Goal: Task Accomplishment & Management: Complete application form

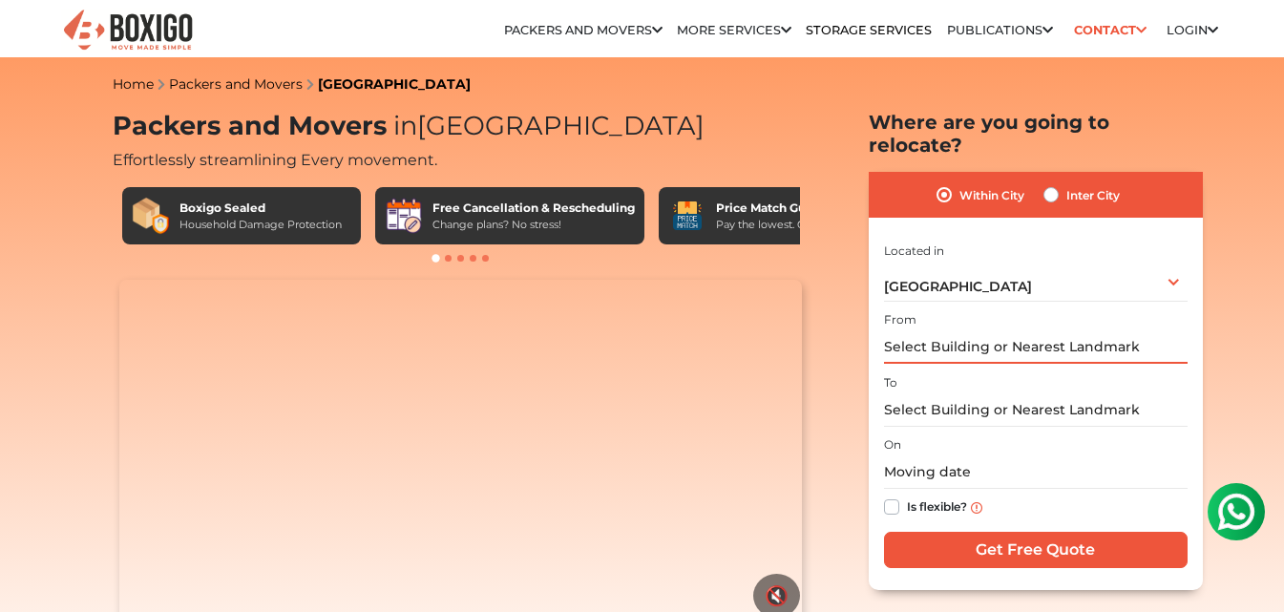
click at [1055, 330] on input "text" at bounding box center [1036, 346] width 304 height 33
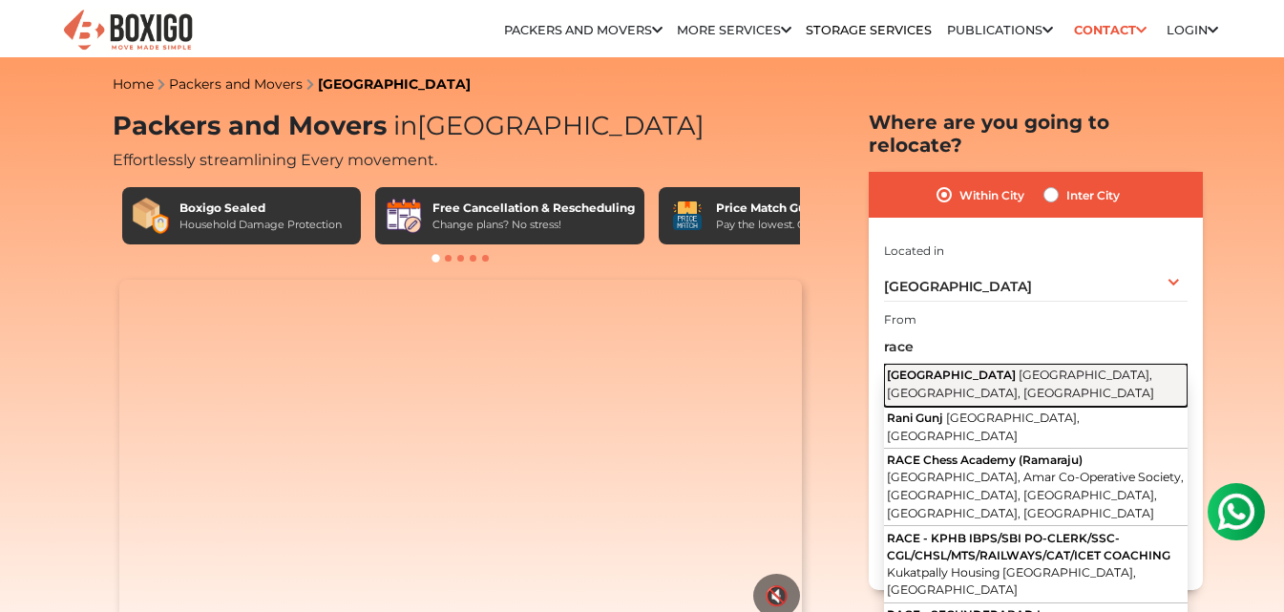
click at [1064, 364] on button "Race Course Road MCH Colony, Old Malakpet, Hyderabad, Telangana" at bounding box center [1036, 385] width 304 height 43
type input "[GEOGRAPHIC_DATA], [GEOGRAPHIC_DATA], [GEOGRAPHIC_DATA]"
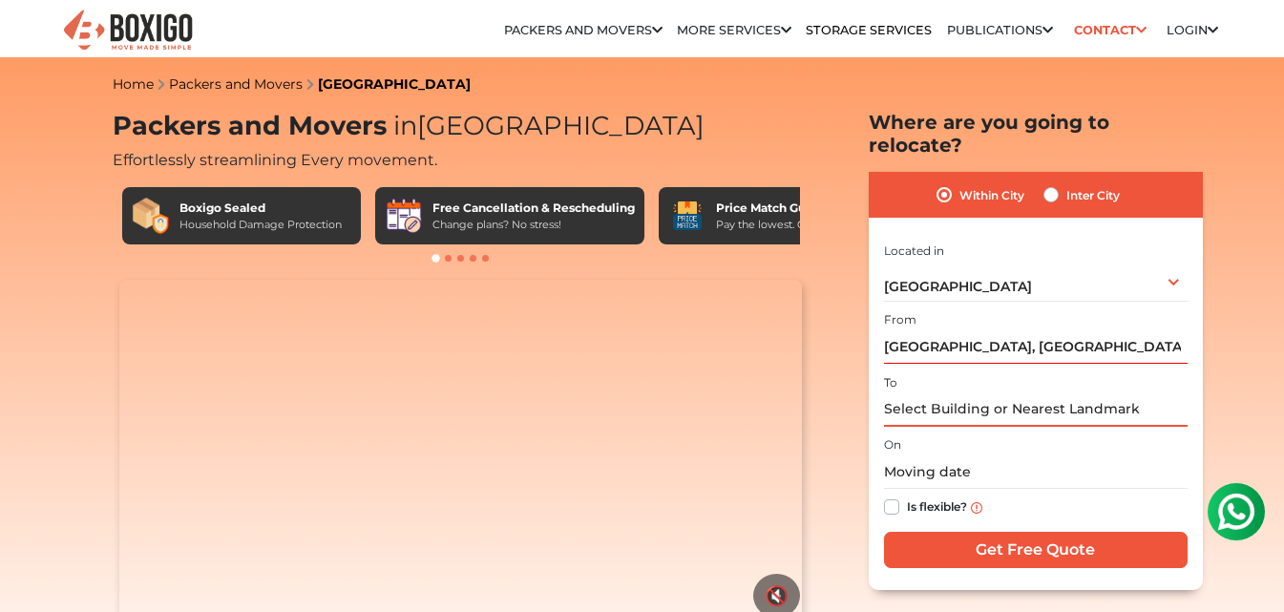
click at [1009, 393] on input "text" at bounding box center [1036, 409] width 304 height 33
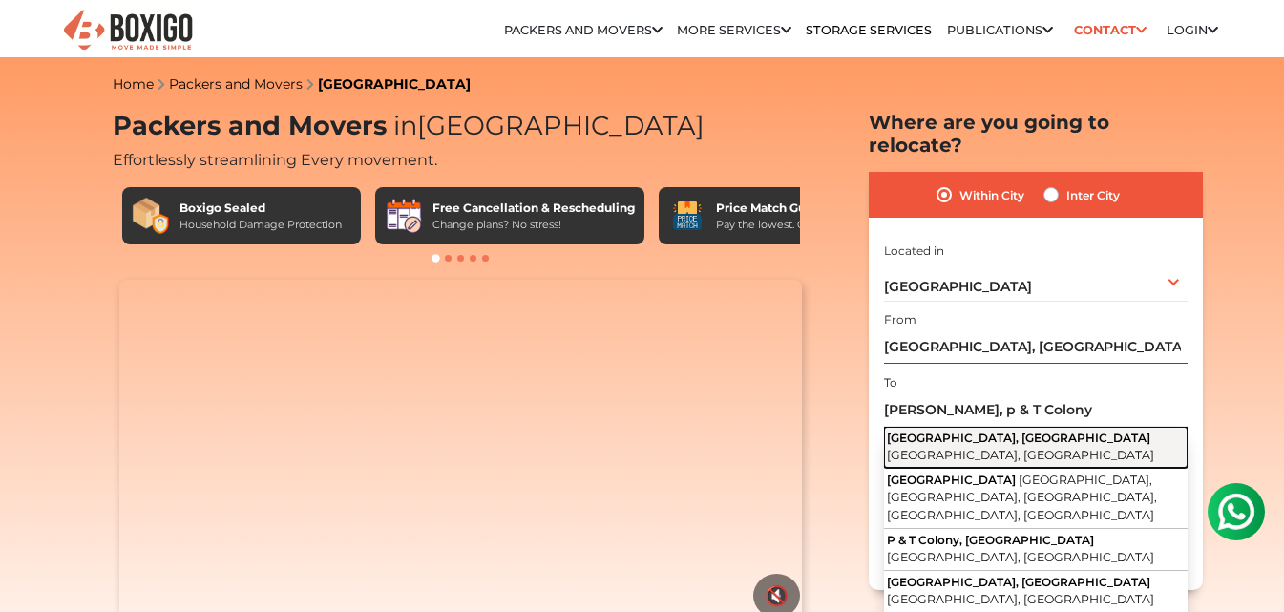
click at [1029, 430] on span "[GEOGRAPHIC_DATA], [GEOGRAPHIC_DATA]" at bounding box center [1018, 437] width 263 height 14
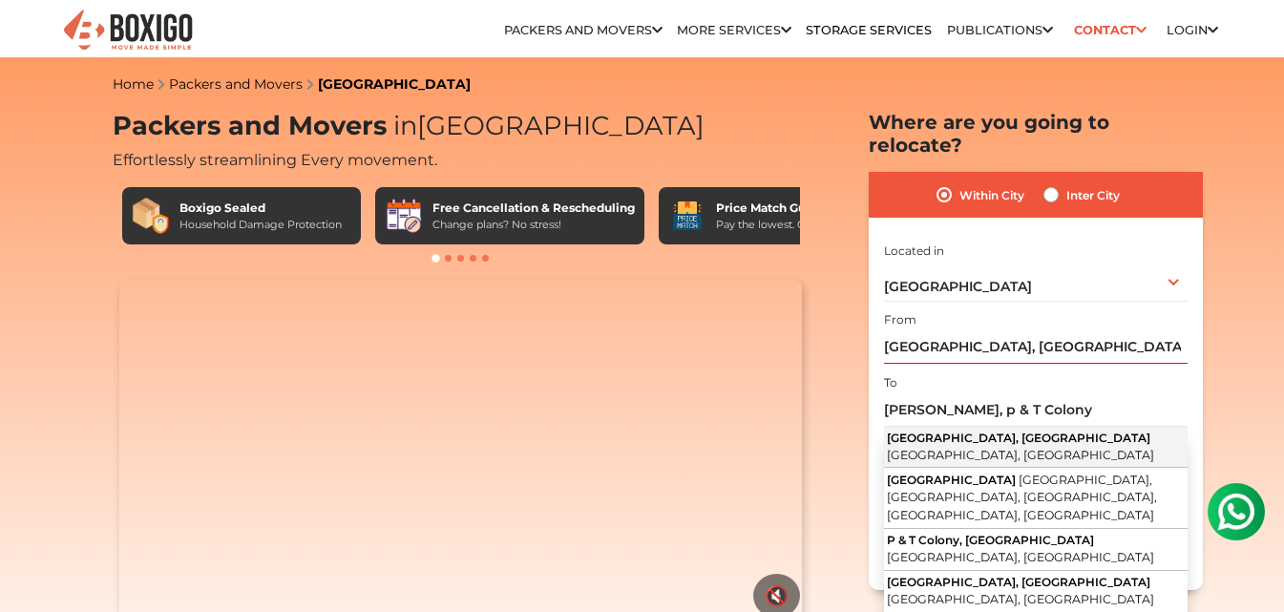
type input "[GEOGRAPHIC_DATA], [GEOGRAPHIC_DATA], [GEOGRAPHIC_DATA], [GEOGRAPHIC_DATA]"
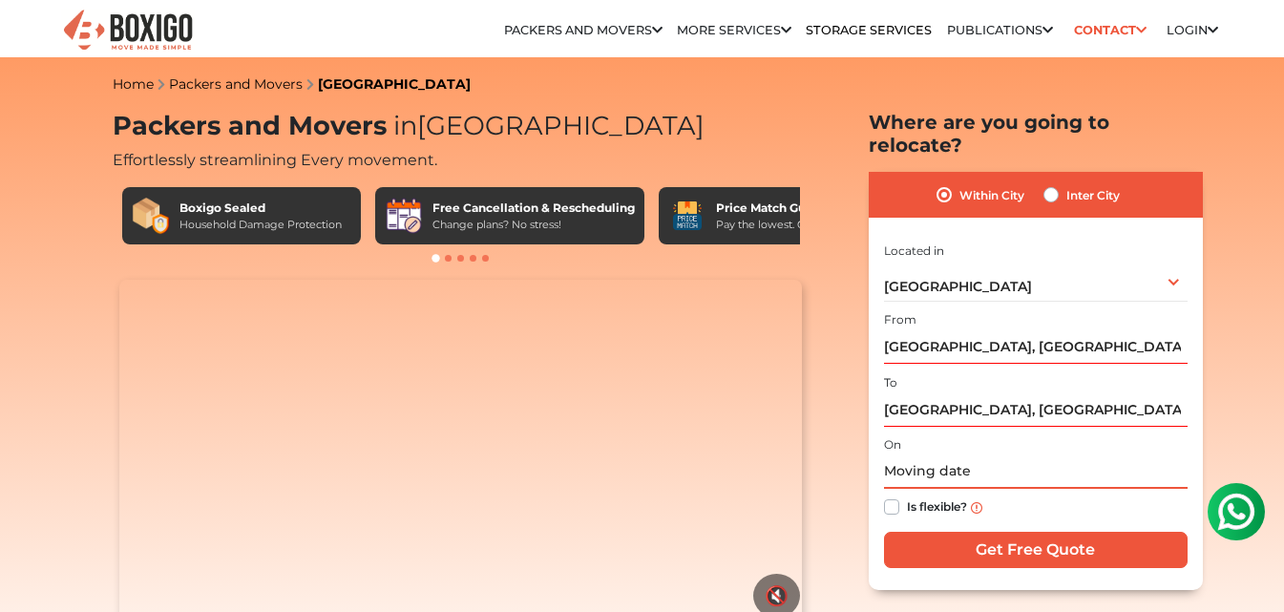
click at [916, 455] on input "text" at bounding box center [1036, 471] width 304 height 33
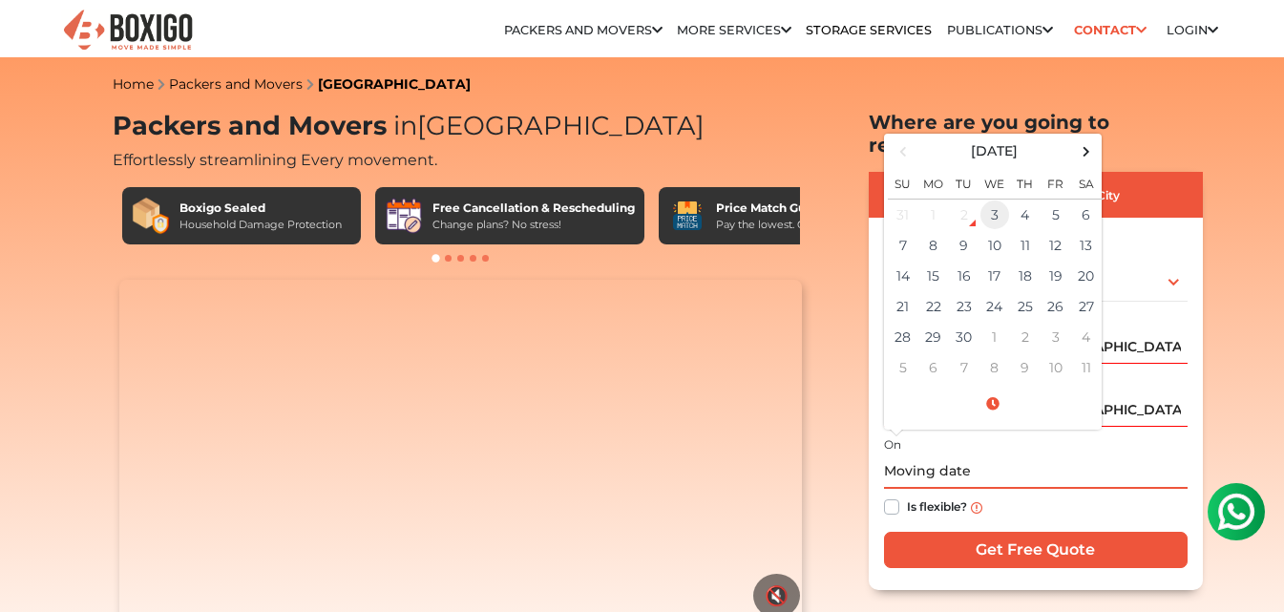
click at [997, 199] on td "3" at bounding box center [994, 214] width 31 height 31
type input "09/03/2025 5:36 PM"
click at [1061, 489] on div "Is flexible?" at bounding box center [1036, 507] width 304 height 37
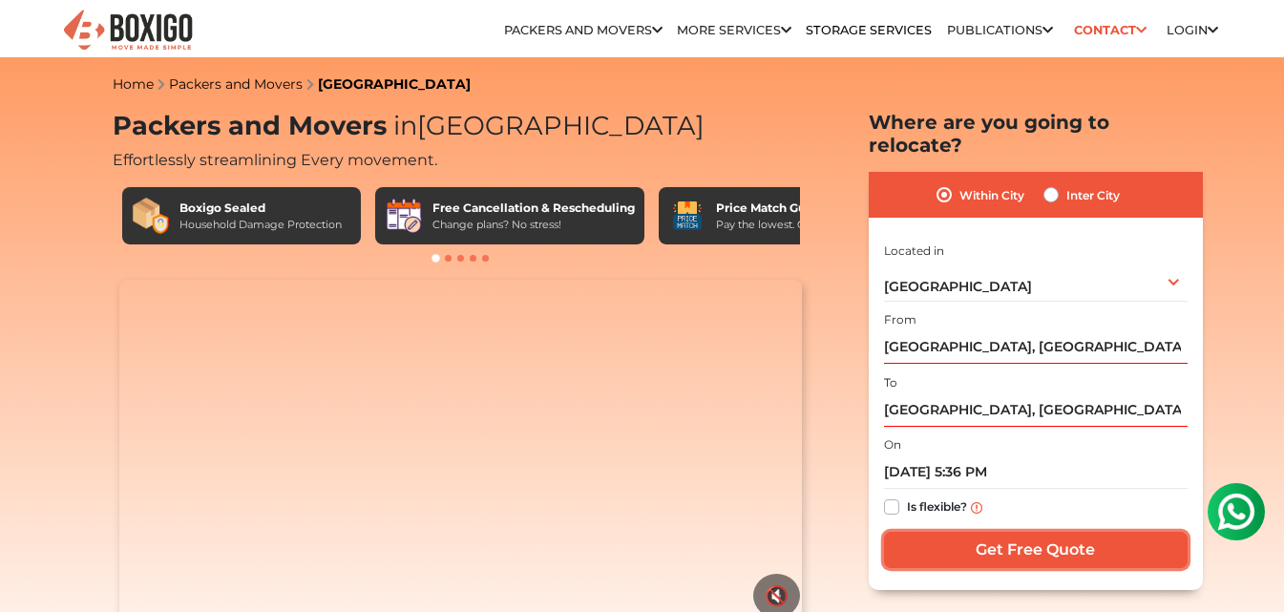
click at [1048, 532] on input "Get Free Quote" at bounding box center [1036, 550] width 304 height 36
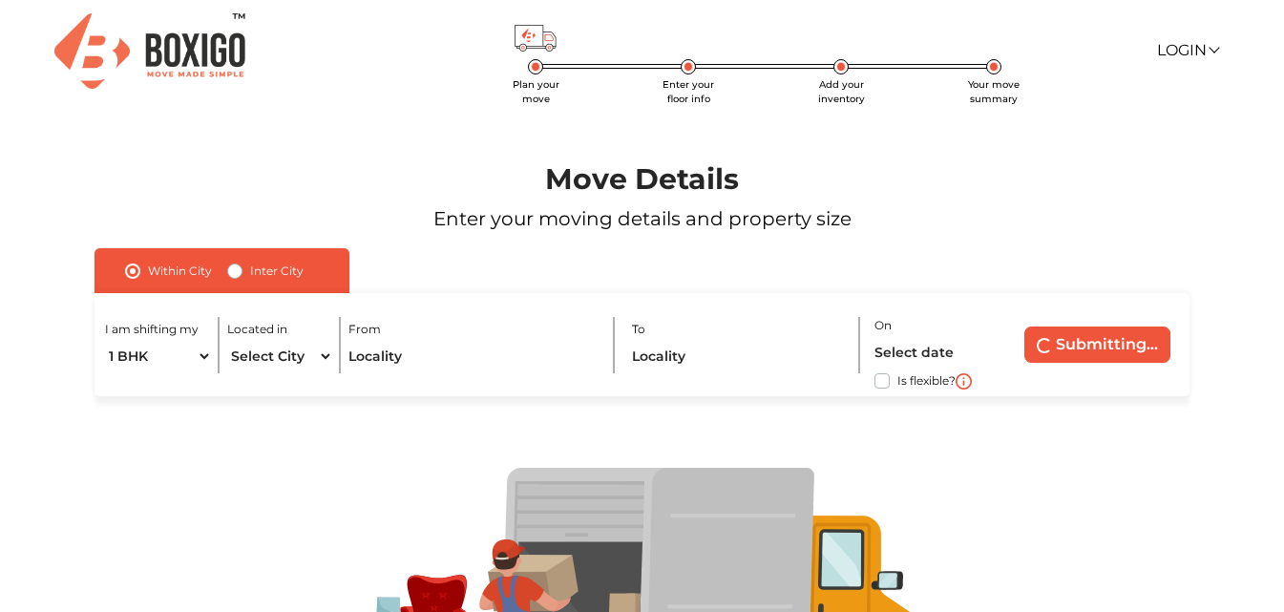
scroll to position [95, 0]
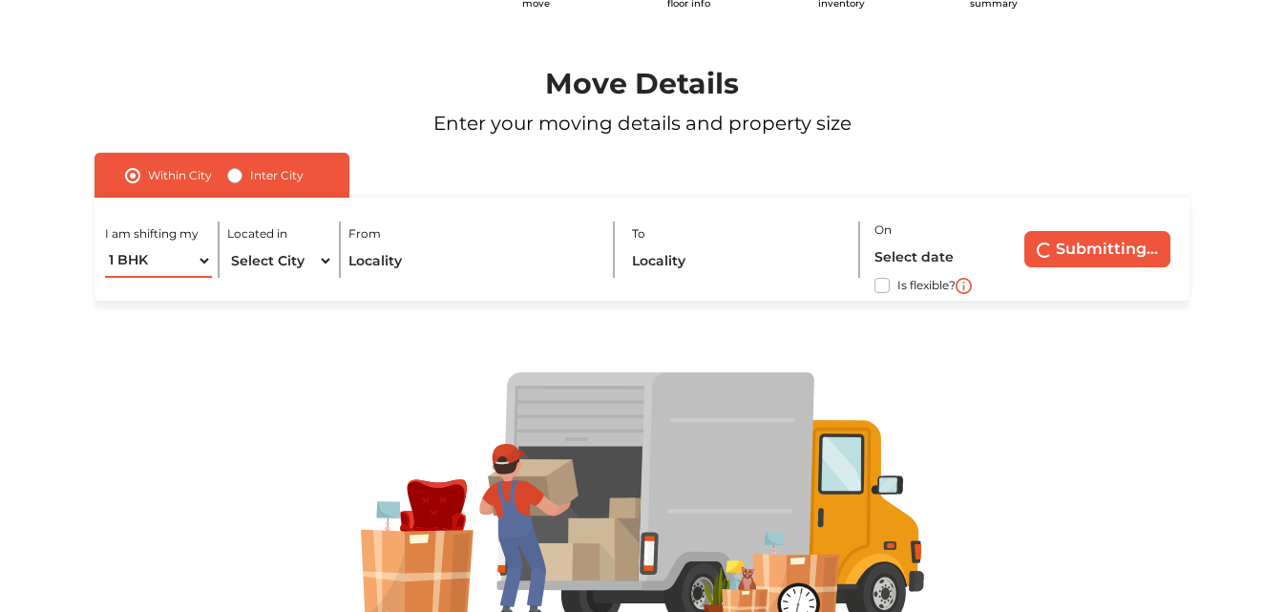
click at [203, 253] on select "1 BHK 2 BHK 3 BHK 3 + BHK FEW ITEMS" at bounding box center [158, 260] width 106 height 33
select select "2 BHK"
click at [105, 244] on select "1 BHK 2 BHK 3 BHK 3 + BHK FEW ITEMS" at bounding box center [158, 260] width 106 height 33
click at [324, 259] on select "Select City [GEOGRAPHIC_DATA] [GEOGRAPHIC_DATA] [GEOGRAPHIC_DATA] [GEOGRAPHIC_D…" at bounding box center [280, 260] width 106 height 33
select select "[GEOGRAPHIC_DATA]"
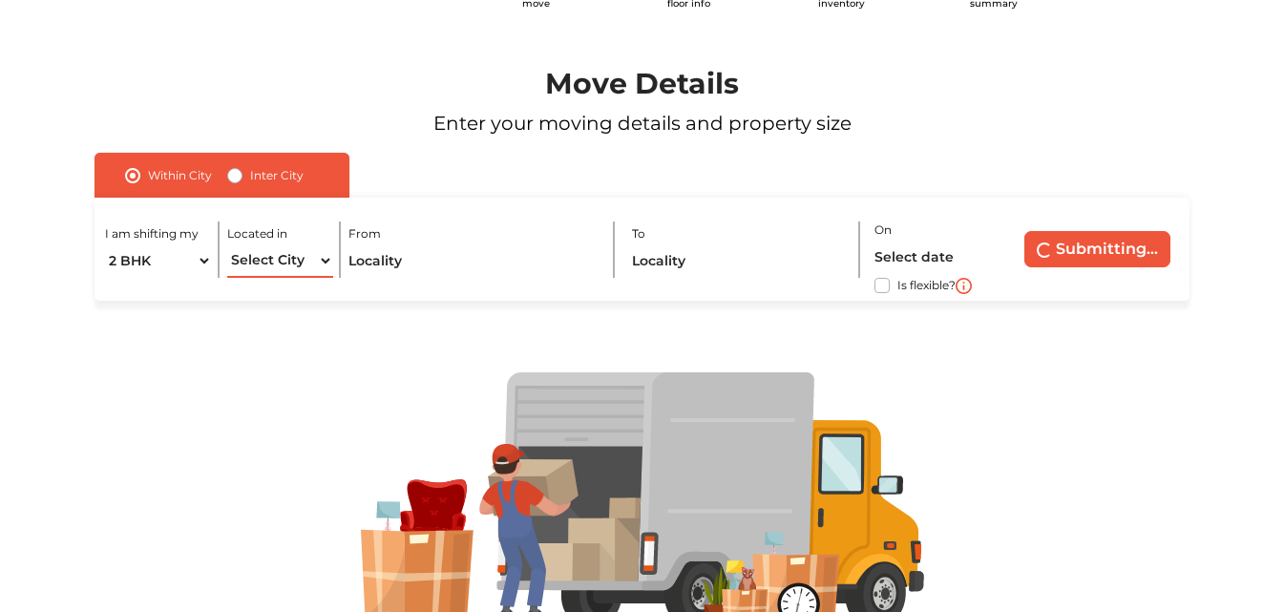
click at [227, 244] on select "Select City [GEOGRAPHIC_DATA] [GEOGRAPHIC_DATA] [GEOGRAPHIC_DATA] [GEOGRAPHIC_D…" at bounding box center [280, 260] width 106 height 33
click at [451, 253] on input "text" at bounding box center [473, 260] width 250 height 33
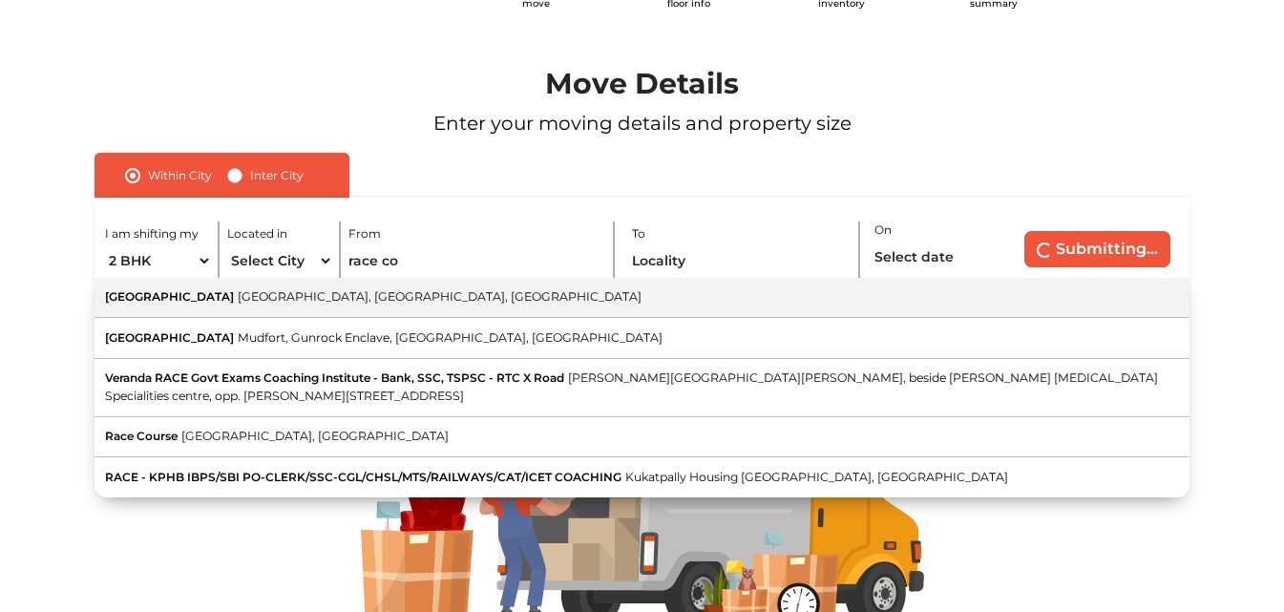
click at [459, 292] on span "[GEOGRAPHIC_DATA], [GEOGRAPHIC_DATA], [GEOGRAPHIC_DATA]" at bounding box center [440, 296] width 404 height 14
type input "[GEOGRAPHIC_DATA], [GEOGRAPHIC_DATA], [GEOGRAPHIC_DATA]"
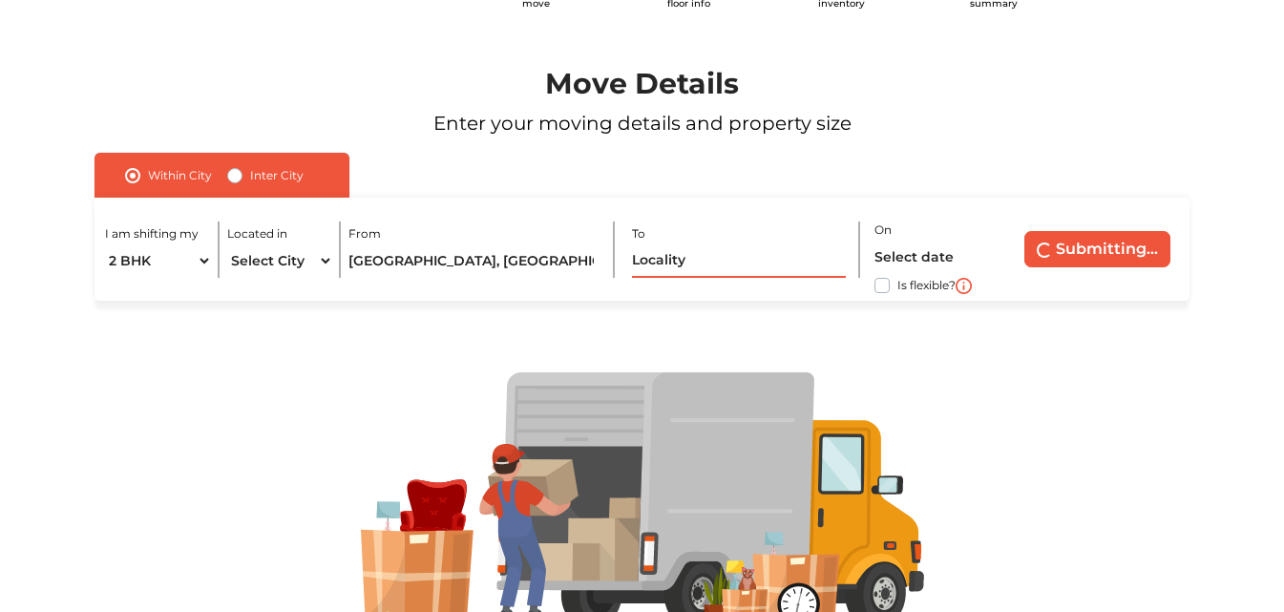
click at [703, 262] on input "text" at bounding box center [739, 260] width 215 height 33
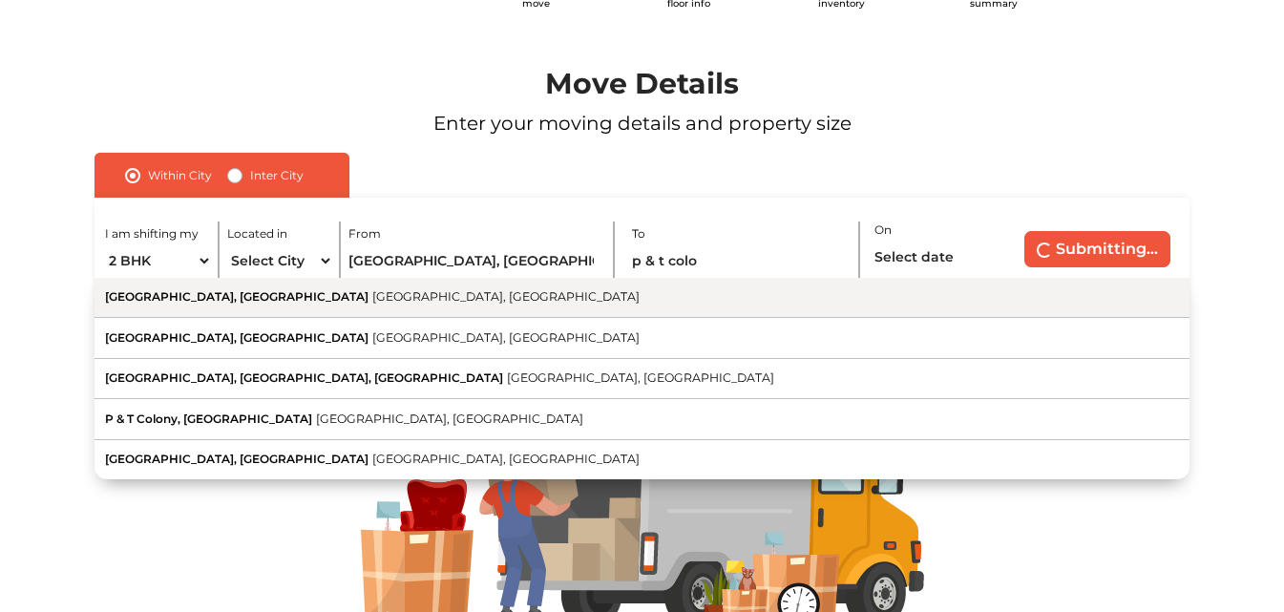
click at [245, 299] on span "[GEOGRAPHIC_DATA], [GEOGRAPHIC_DATA]" at bounding box center [236, 296] width 263 height 14
type input "[GEOGRAPHIC_DATA], [GEOGRAPHIC_DATA], [GEOGRAPHIC_DATA], [GEOGRAPHIC_DATA]"
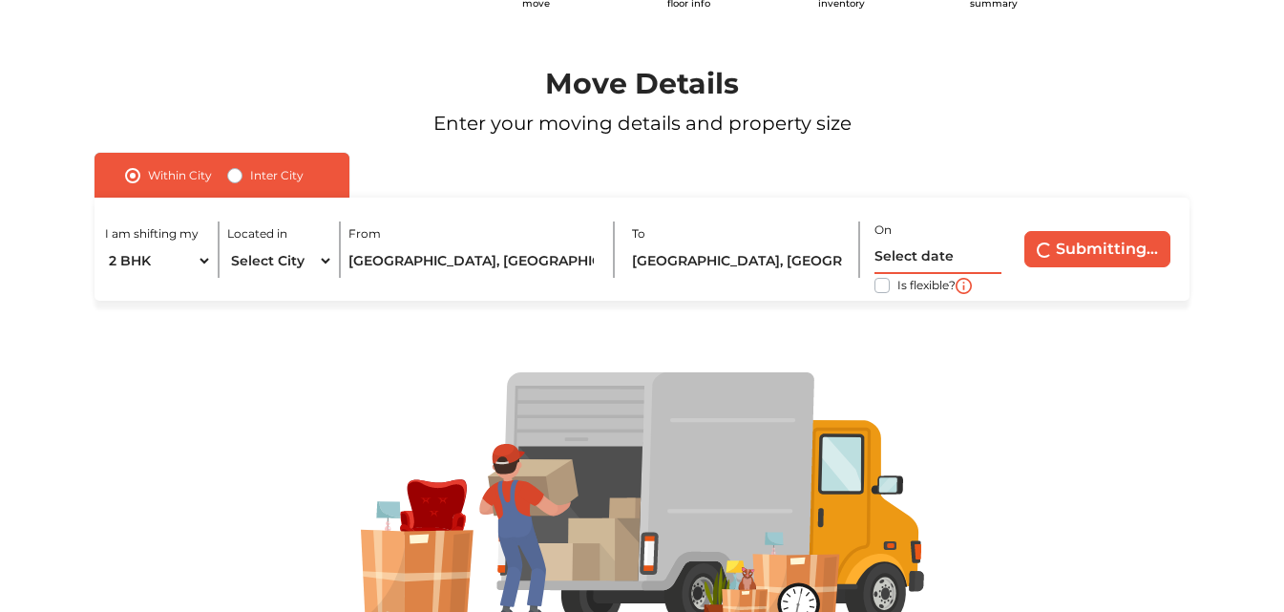
click at [933, 261] on input "text" at bounding box center [937, 257] width 126 height 33
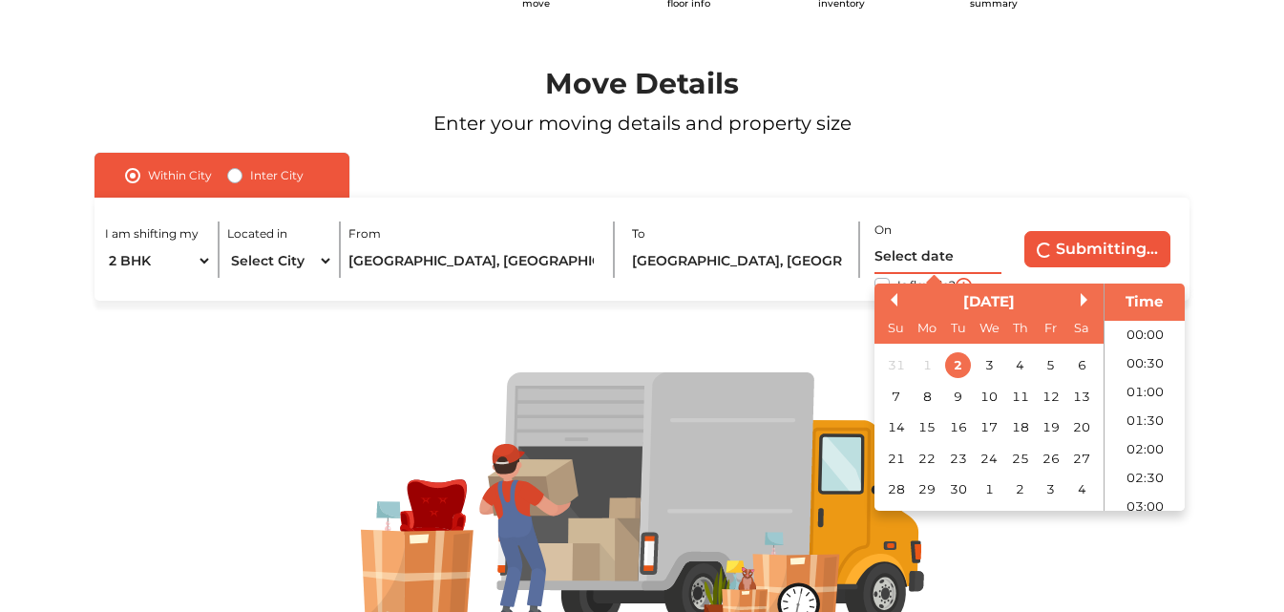
scroll to position [922, 0]
click at [985, 364] on div "3" at bounding box center [989, 365] width 26 height 26
type input "[DATE] 12:00 AM"
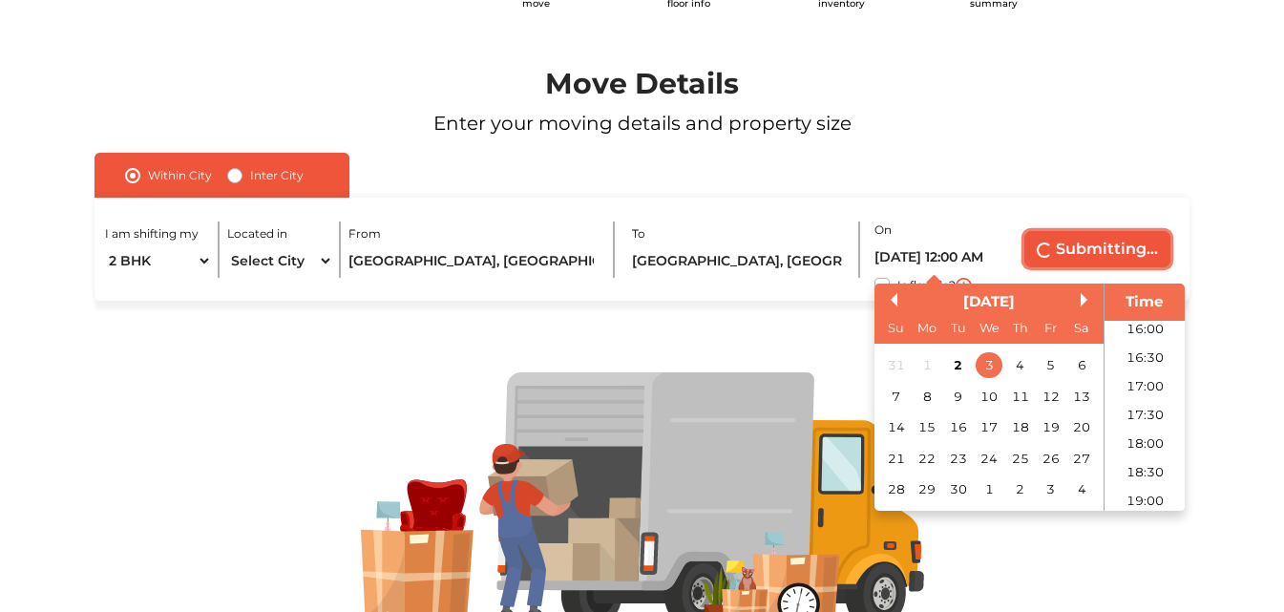
click at [1071, 244] on button "Submitting..." at bounding box center [1097, 249] width 146 height 36
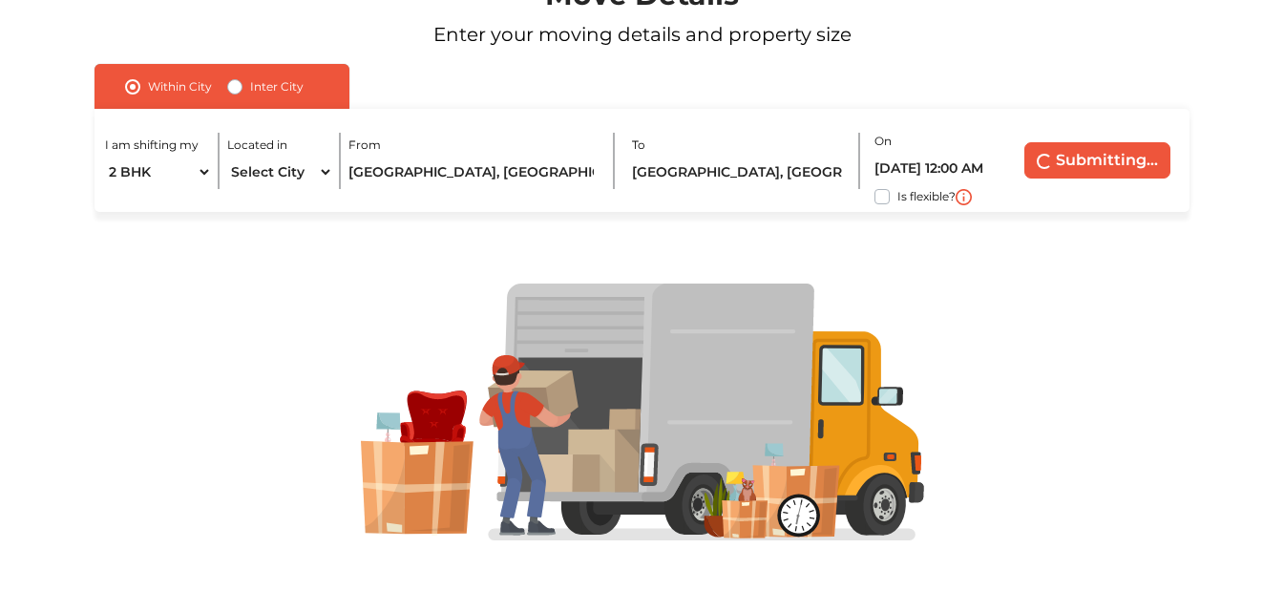
scroll to position [0, 0]
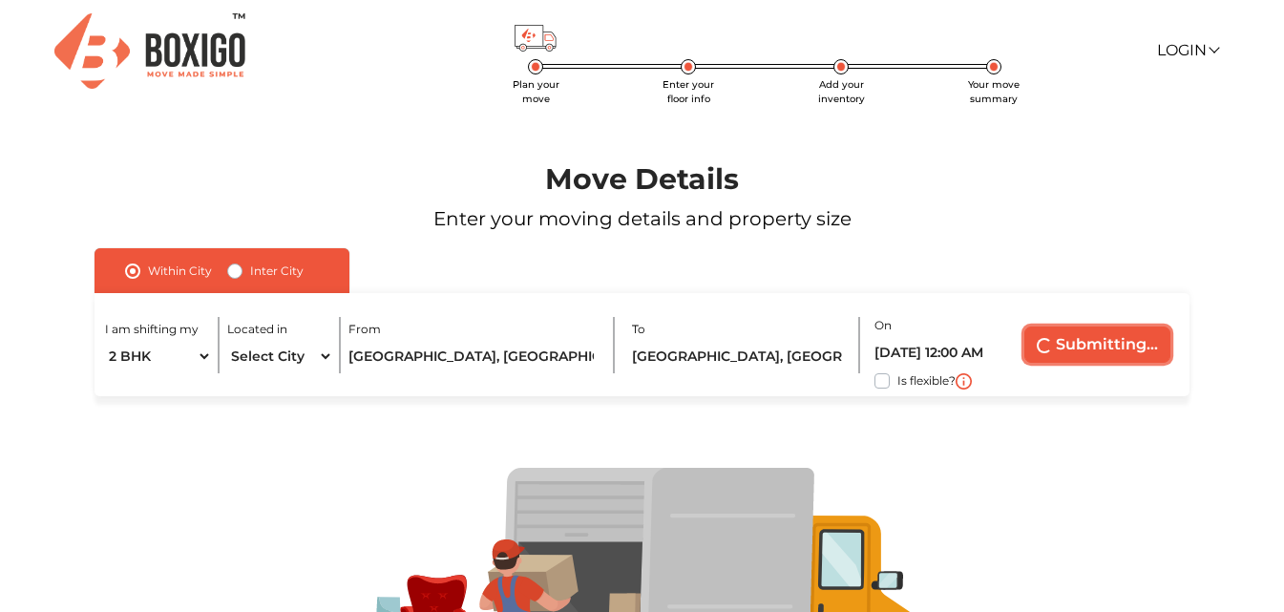
click at [1088, 347] on button "Submitting..." at bounding box center [1097, 344] width 146 height 36
